Goal: Task Accomplishment & Management: Complete application form

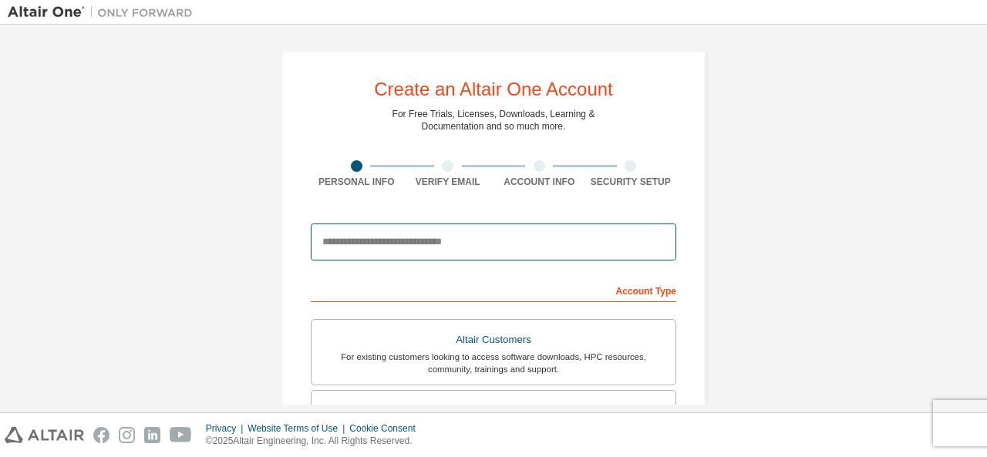
click at [397, 248] on input "email" at bounding box center [493, 242] width 365 height 37
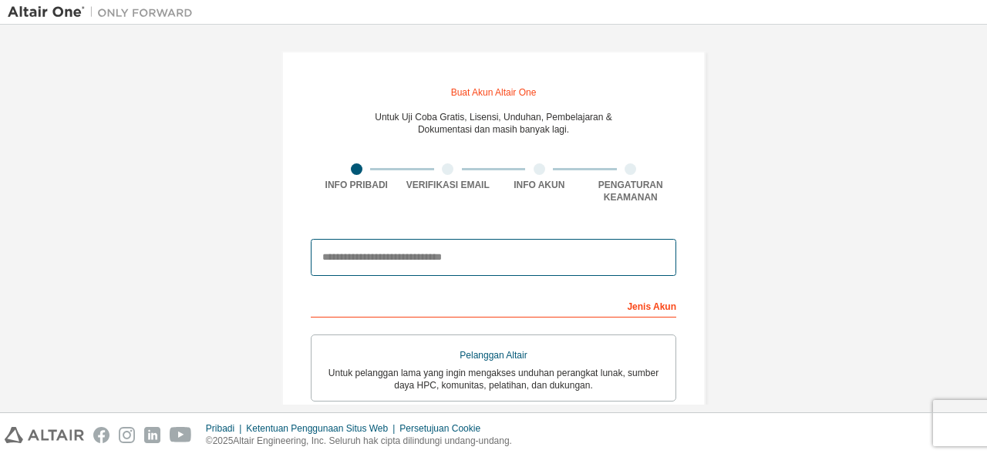
click at [462, 268] on input "email" at bounding box center [493, 257] width 365 height 37
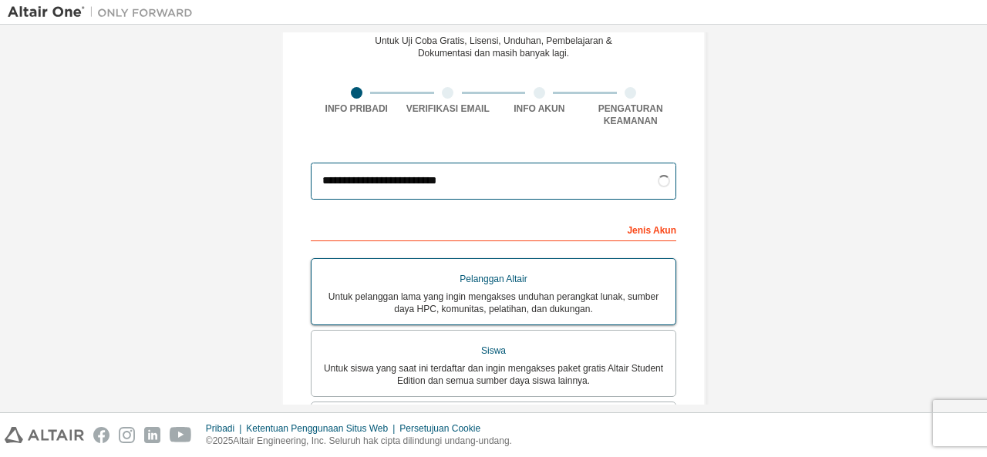
scroll to position [77, 0]
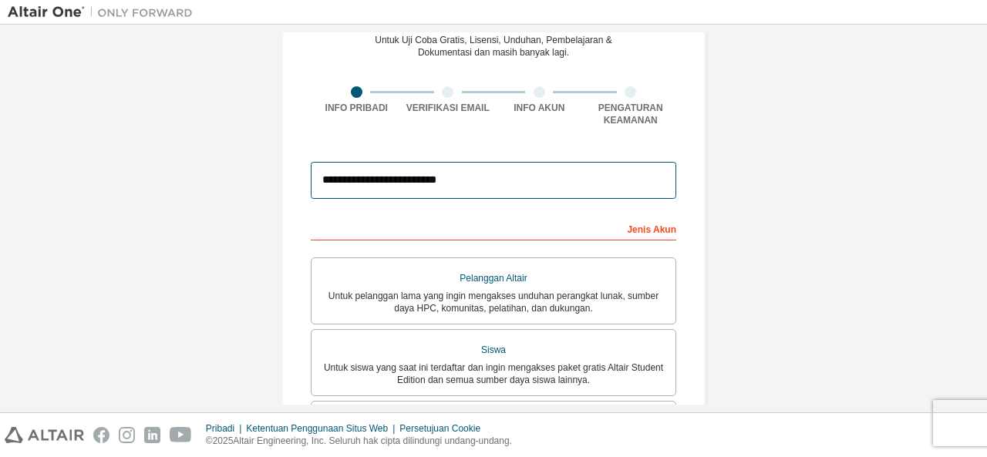
type input "**********"
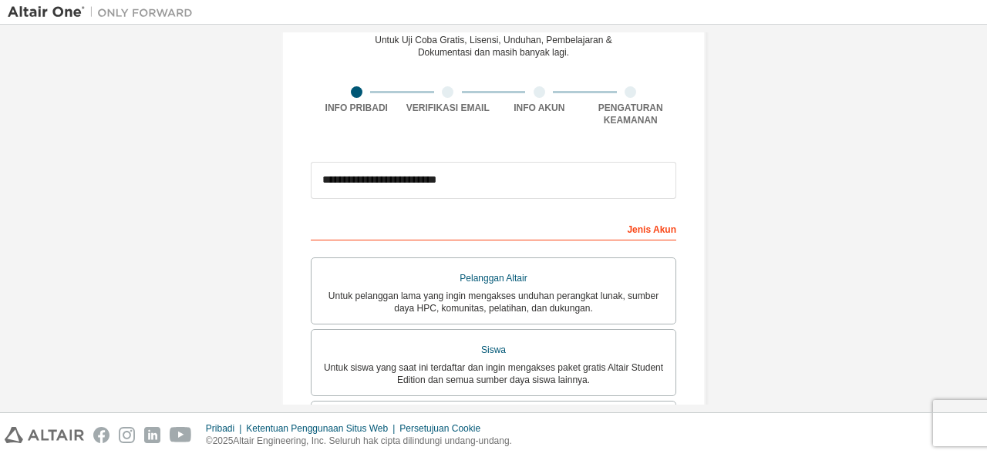
click at [616, 233] on div "Jenis Akun" at bounding box center [493, 228] width 365 height 25
click at [547, 231] on div "Jenis Akun" at bounding box center [493, 228] width 365 height 25
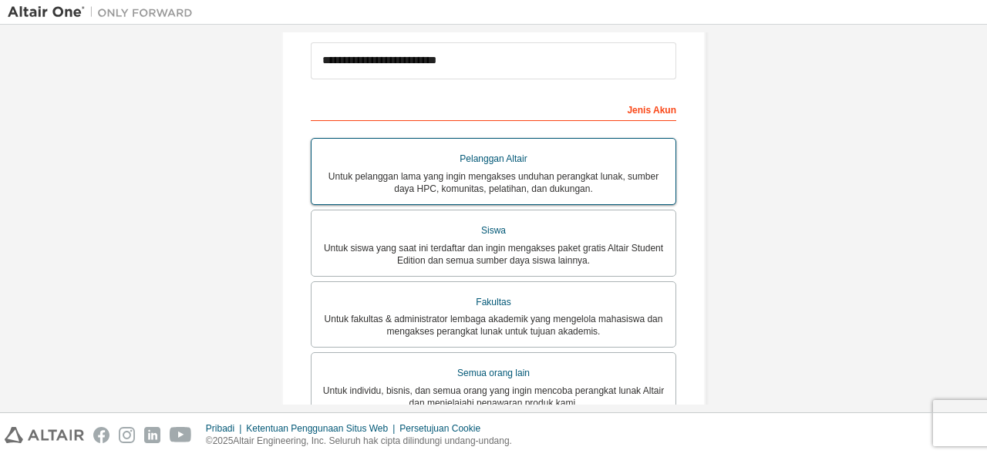
scroll to position [231, 0]
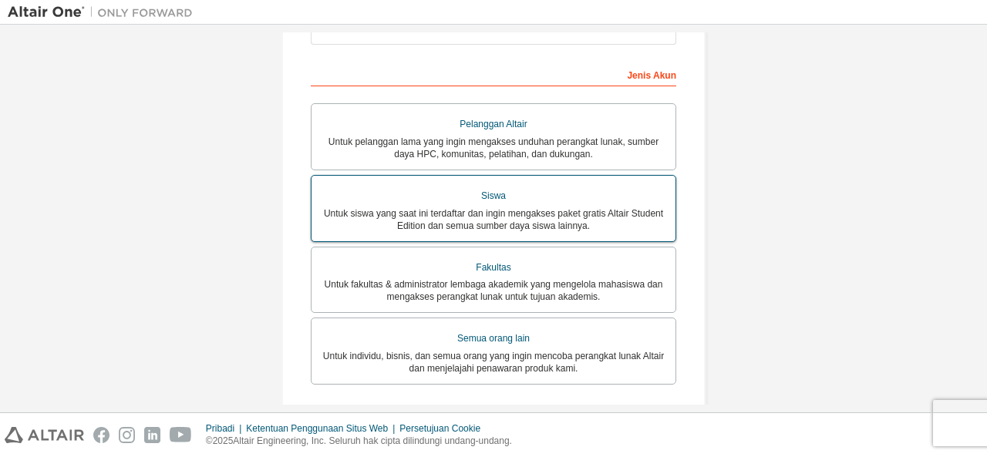
click at [488, 231] on font "Untuk siswa yang saat ini terdaftar dan ingin mengakses paket gratis Altair Stu…" at bounding box center [493, 219] width 339 height 23
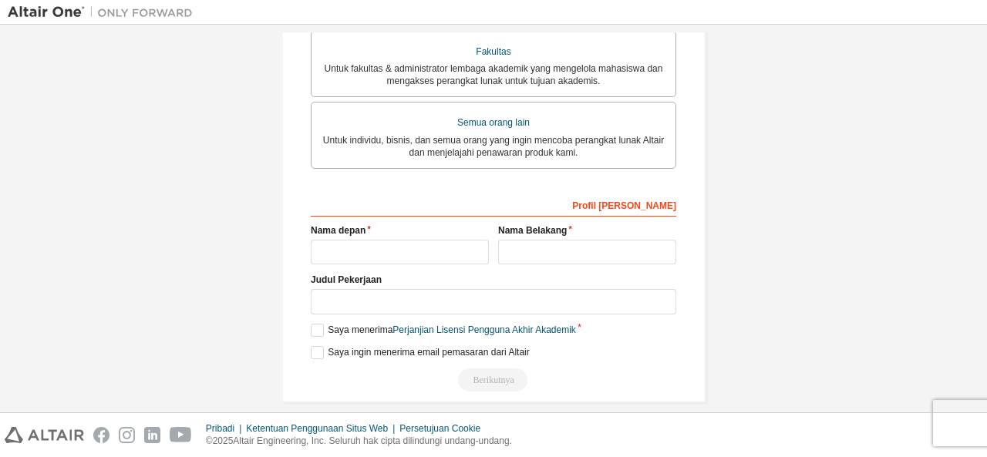
scroll to position [539, 0]
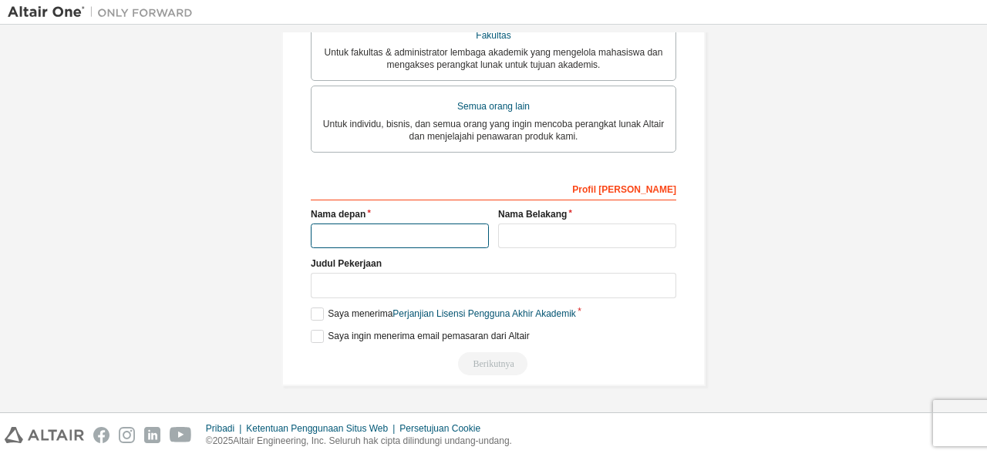
click at [405, 233] on input "text" at bounding box center [400, 236] width 178 height 25
type input "*****"
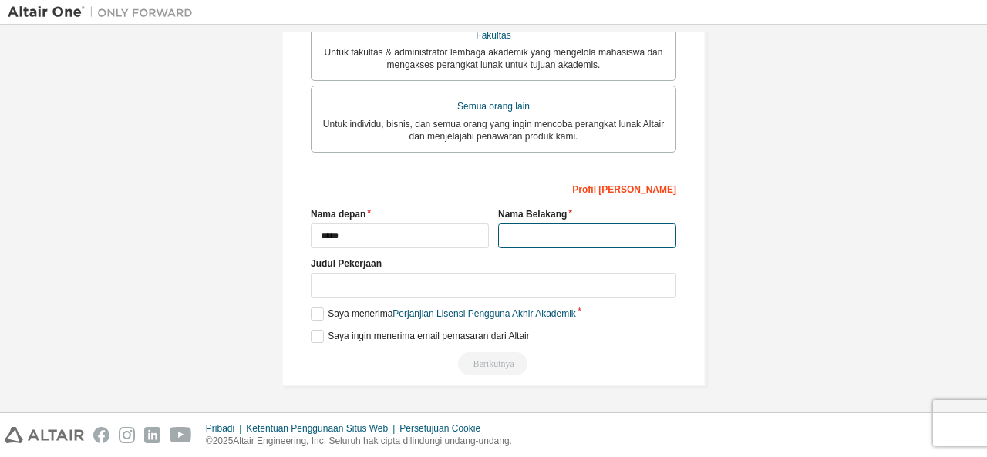
click at [505, 235] on input "text" at bounding box center [587, 236] width 178 height 25
type input "*******"
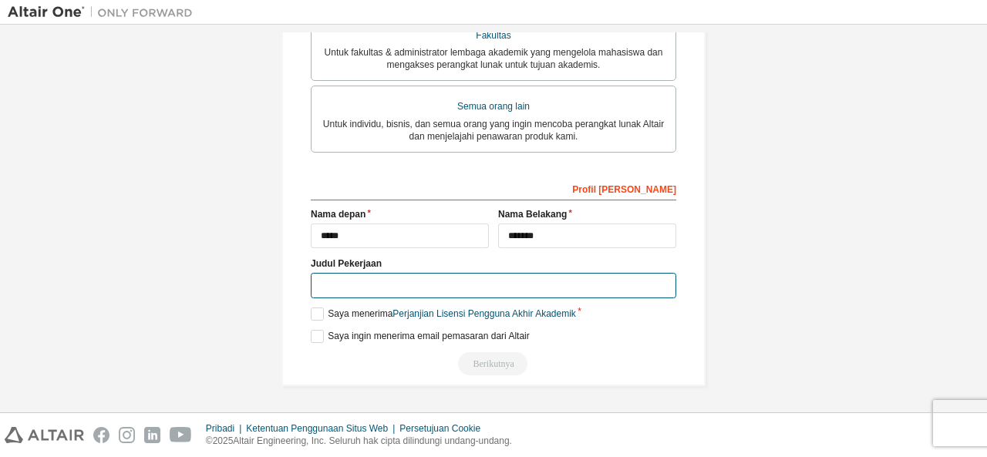
click at [430, 287] on input "text" at bounding box center [493, 285] width 365 height 25
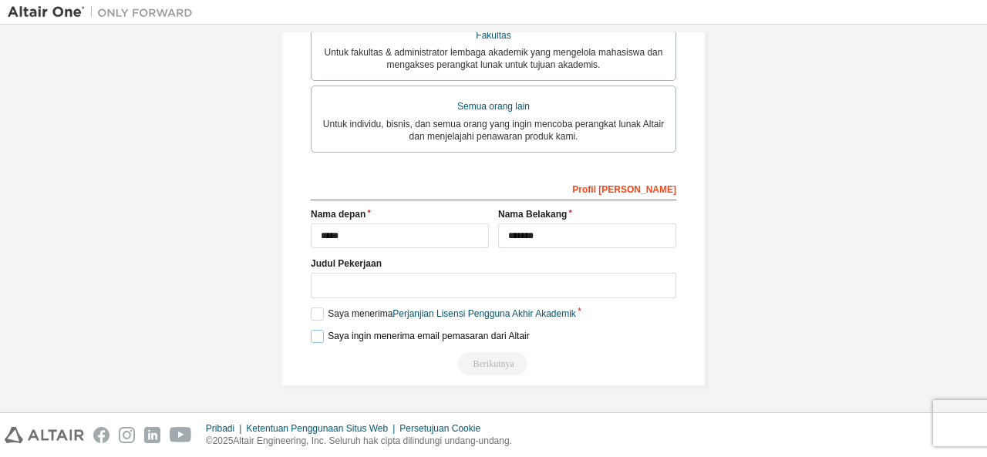
click at [318, 341] on label "Saya ingin menerima email pemasaran dari Altair" at bounding box center [420, 336] width 219 height 13
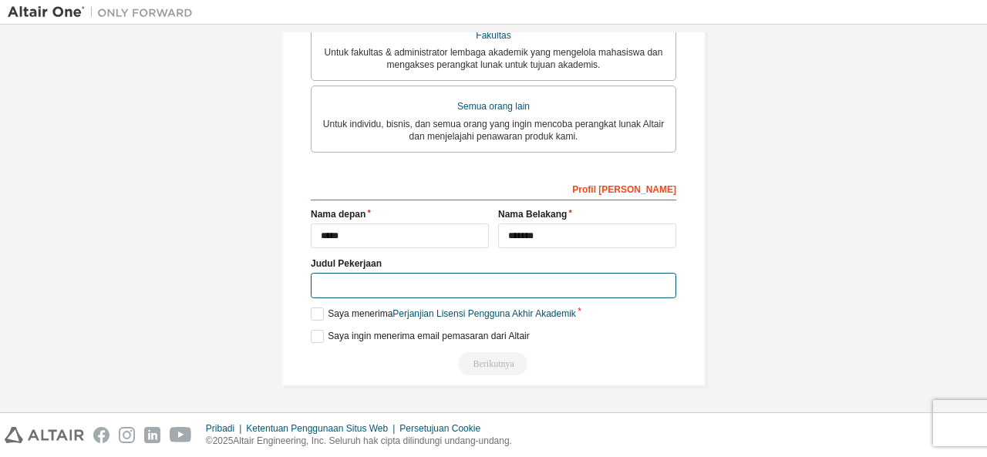
click at [382, 293] on input "text" at bounding box center [493, 285] width 365 height 25
type input "*"
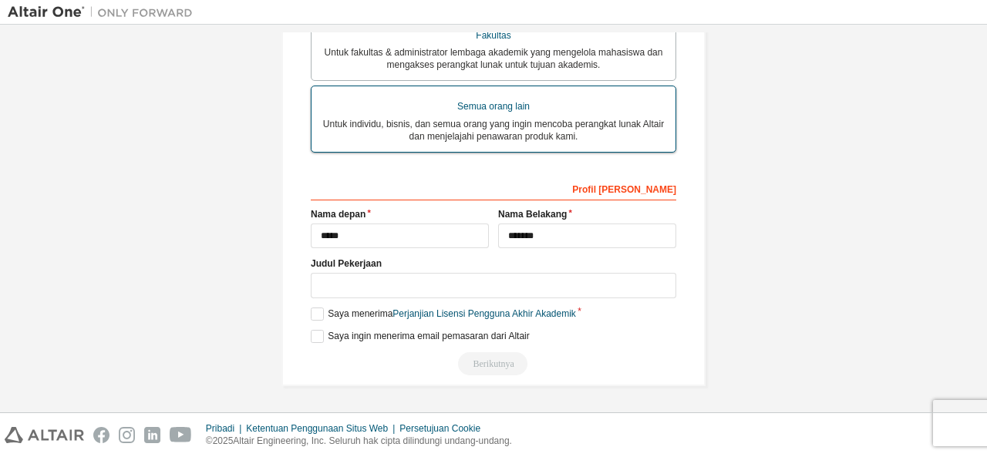
click at [444, 128] on font "Untuk individu, bisnis, dan semua orang yang ingin mencoba perangkat lunak Alta…" at bounding box center [493, 130] width 341 height 23
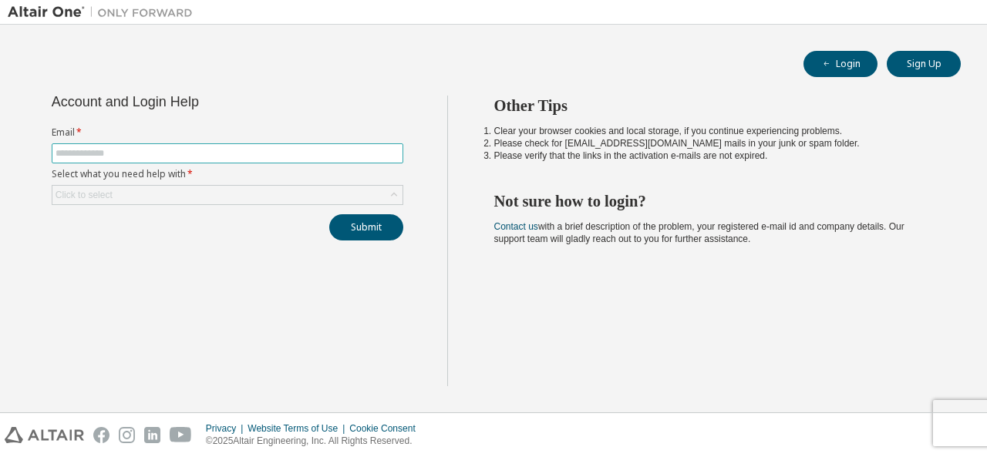
click at [194, 153] on input "text" at bounding box center [228, 153] width 344 height 12
type input "**********"
click at [214, 187] on div "Click to select" at bounding box center [227, 195] width 350 height 19
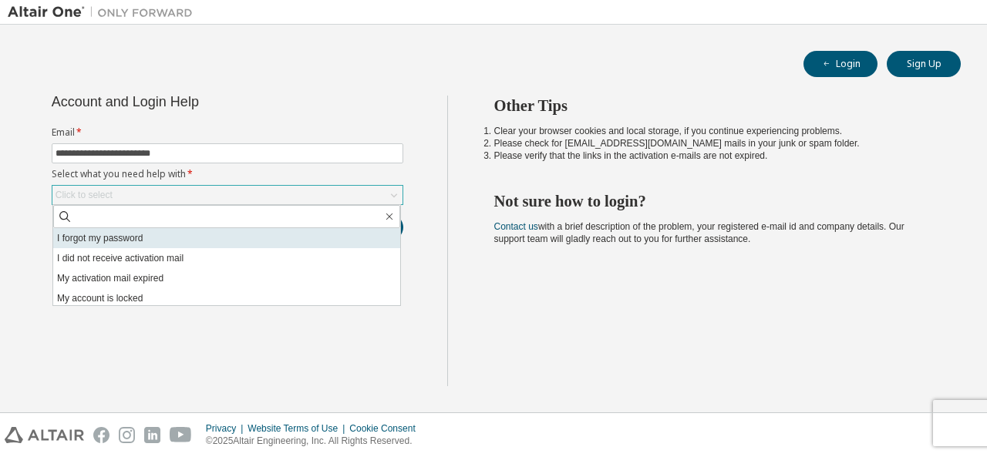
click at [209, 234] on li "I forgot my password" at bounding box center [226, 238] width 347 height 20
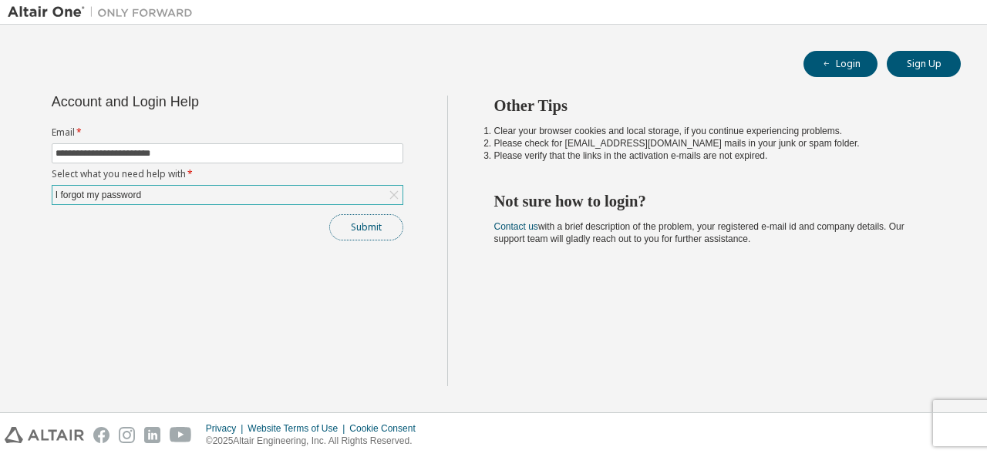
click at [365, 235] on button "Submit" at bounding box center [366, 227] width 74 height 26
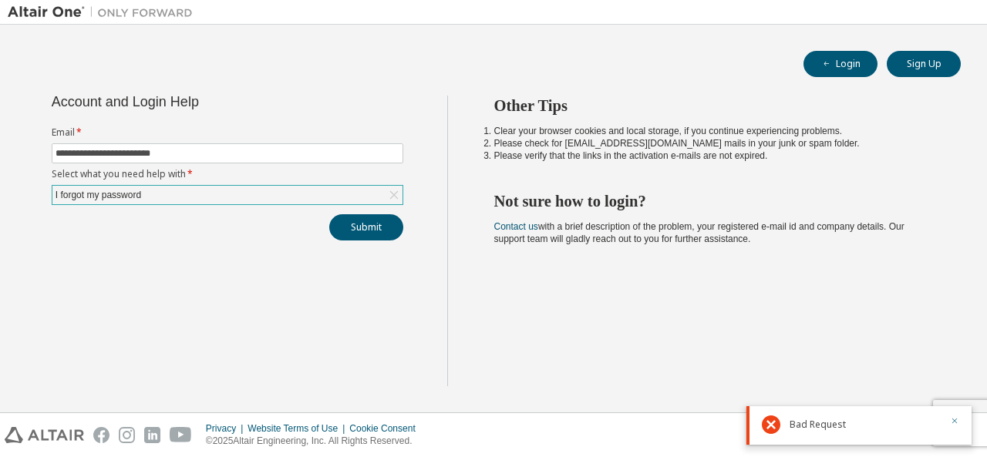
click at [955, 422] on icon "button" at bounding box center [954, 421] width 5 height 5
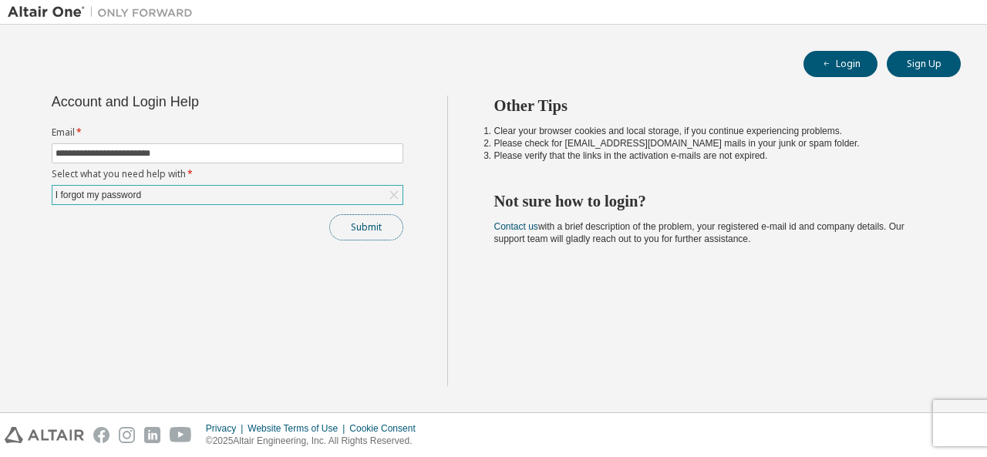
click at [371, 221] on button "Submit" at bounding box center [366, 227] width 74 height 26
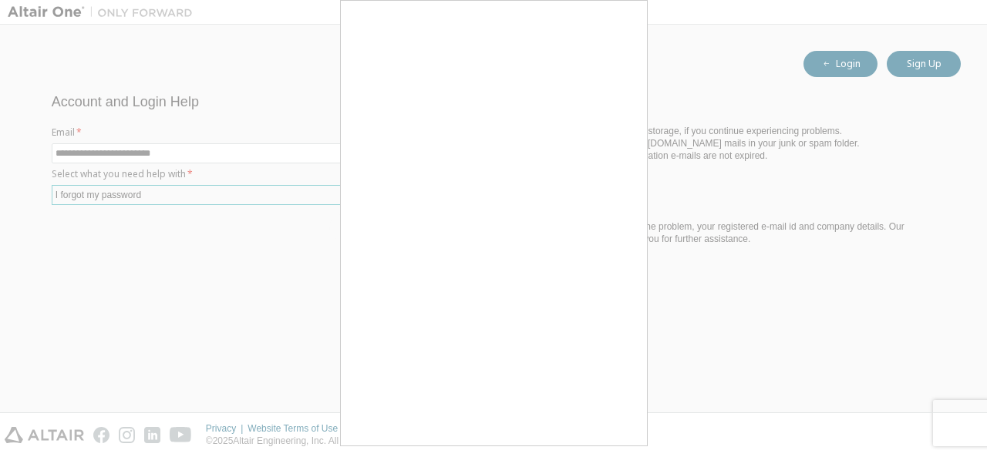
scroll to position [14, 0]
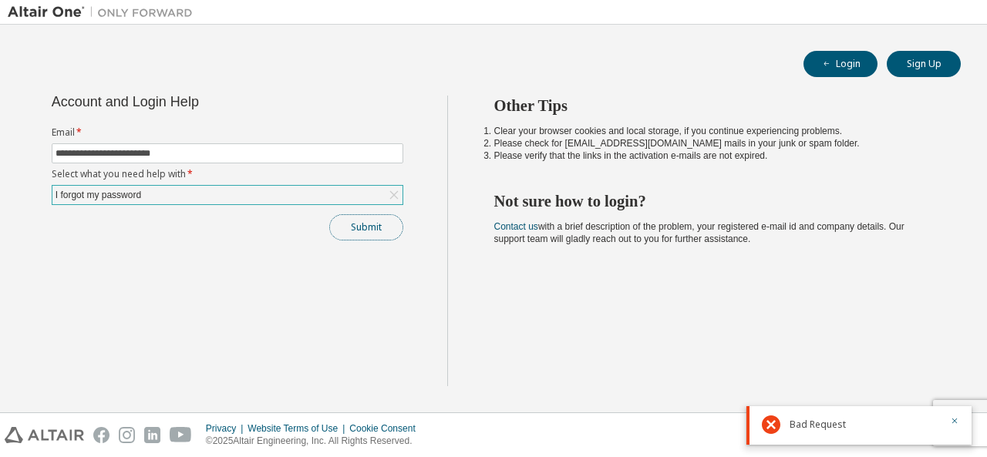
click at [388, 236] on button "Submit" at bounding box center [366, 227] width 74 height 26
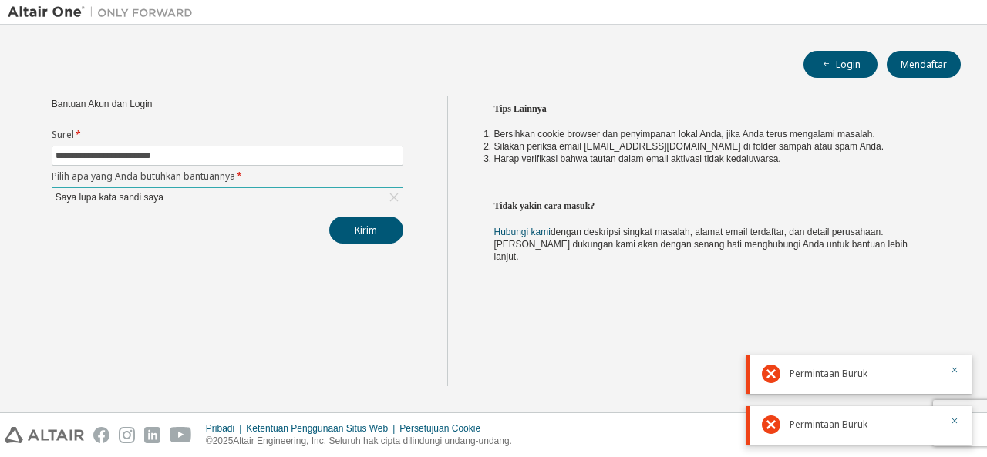
click at [926, 177] on div "Tips Lainnya Bersihkan cookie browser dan penyimpanan lokal Anda, jika Anda ter…" at bounding box center [713, 241] width 533 height 290
click at [379, 227] on button "Kirim" at bounding box center [366, 230] width 74 height 27
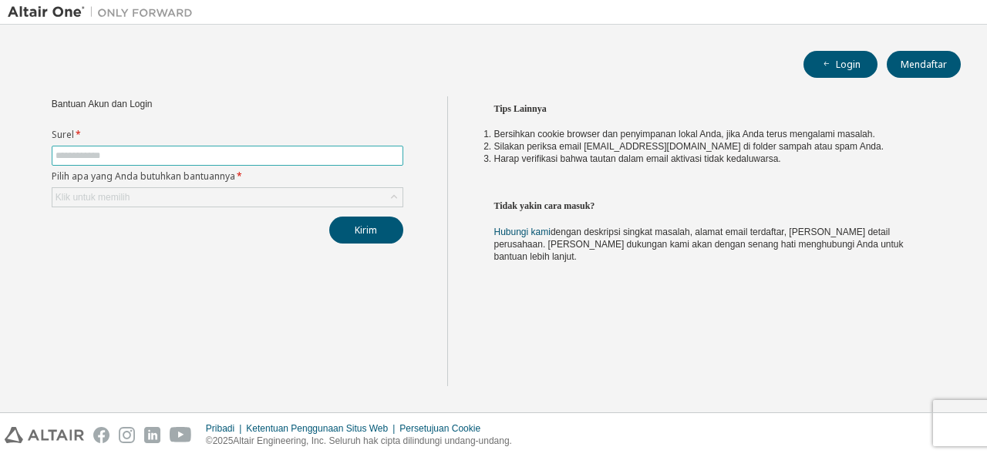
click at [170, 158] on input "text" at bounding box center [228, 156] width 344 height 12
type input "**********"
click at [172, 190] on div "Klik untuk memilih" at bounding box center [227, 197] width 350 height 19
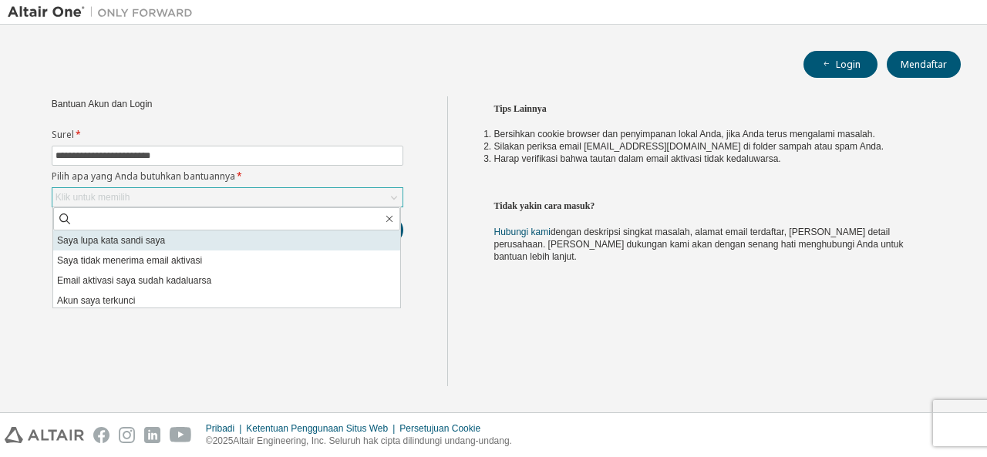
click at [171, 233] on li "Saya lupa kata sandi saya" at bounding box center [226, 241] width 347 height 20
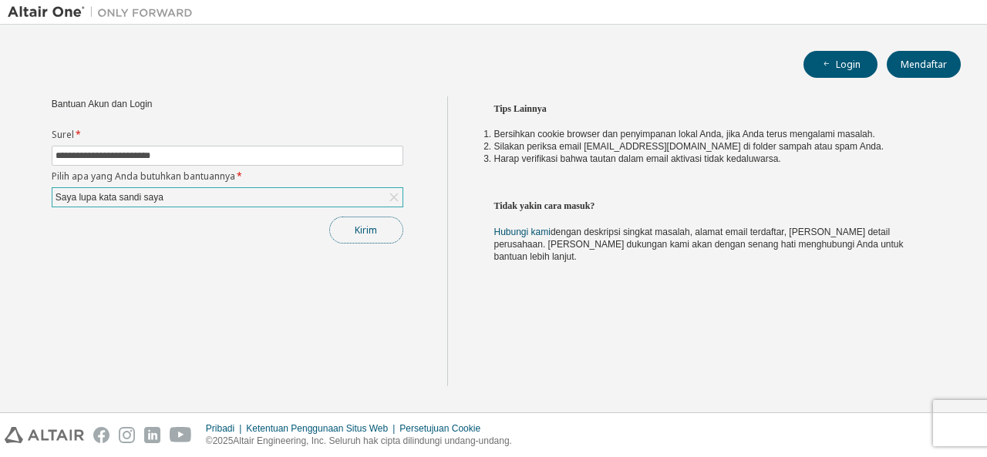
click at [349, 229] on button "Kirim" at bounding box center [366, 230] width 74 height 27
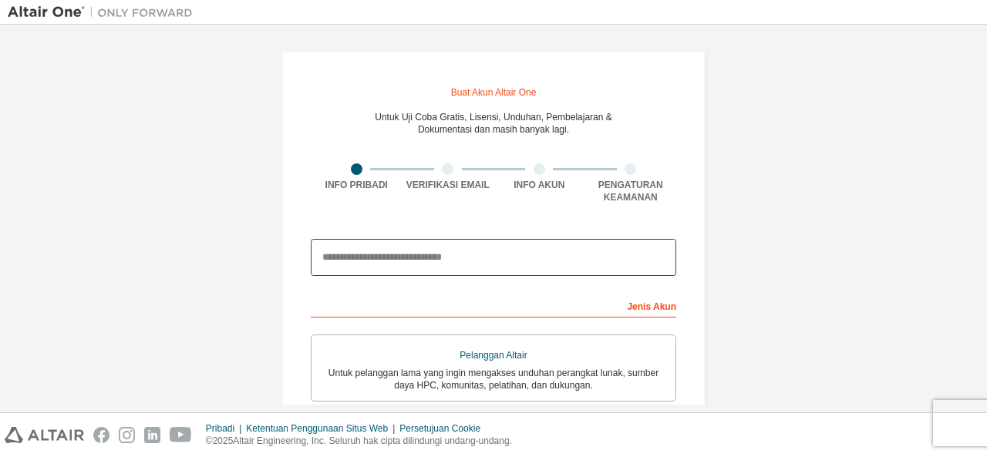
click at [419, 261] on input "email" at bounding box center [493, 257] width 365 height 37
type input "**********"
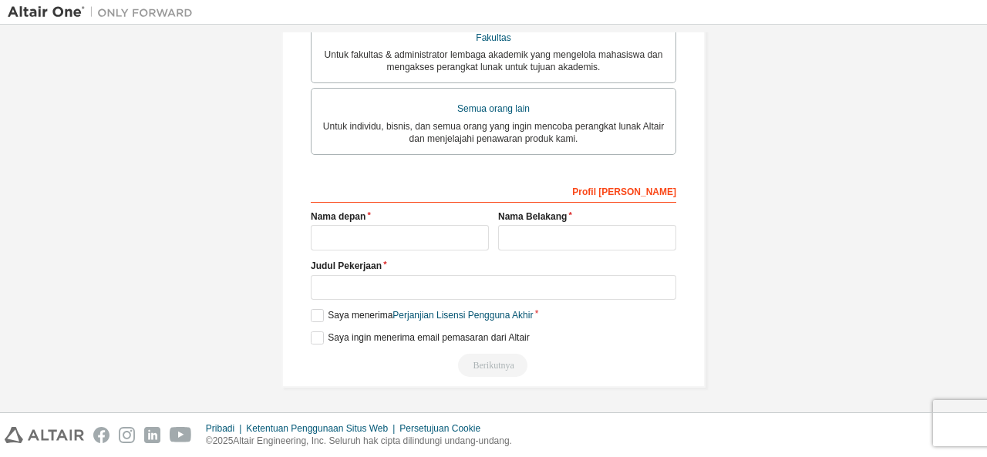
scroll to position [463, 0]
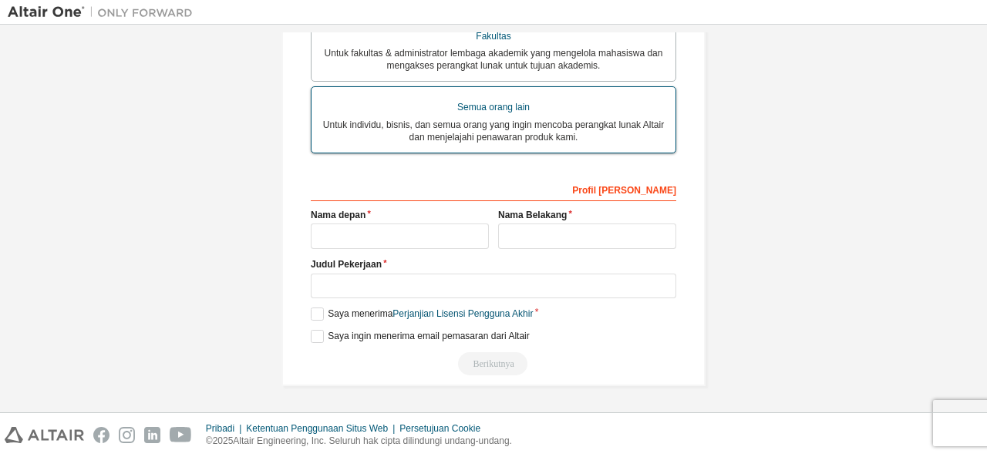
click at [470, 142] on font "Untuk individu, bisnis, dan semua orang yang ingin mencoba perangkat lunak Alta…" at bounding box center [493, 131] width 341 height 23
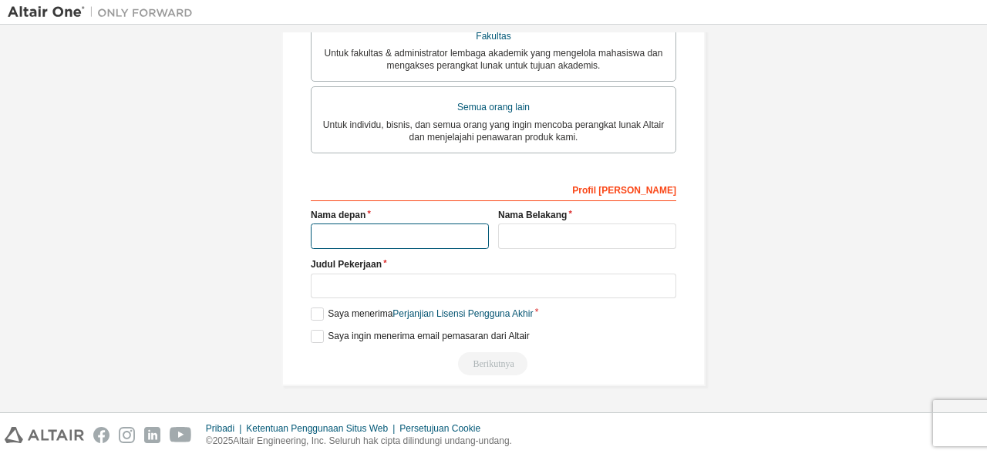
click at [423, 248] on input "text" at bounding box center [400, 236] width 178 height 25
type input "*****"
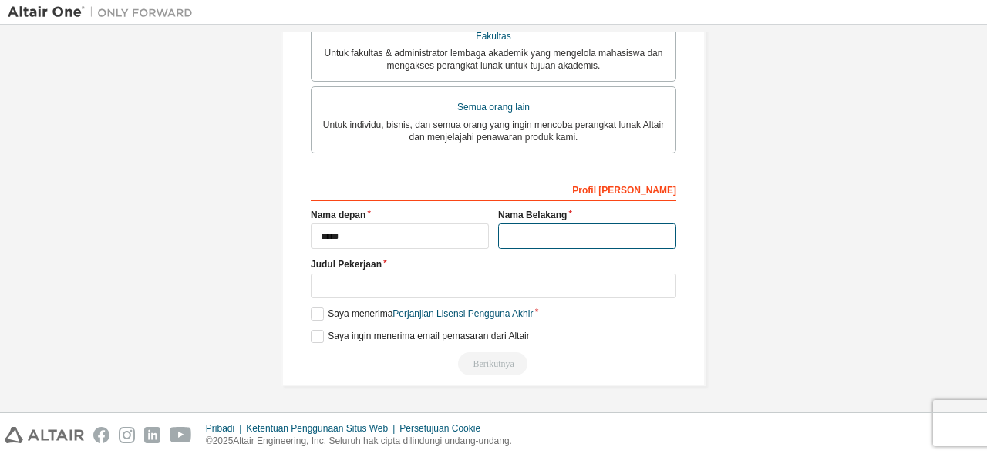
click at [577, 237] on input "text" at bounding box center [587, 236] width 178 height 25
type input "*******"
click at [320, 343] on label "Saya ingin menerima email pemasaran dari Altair" at bounding box center [420, 336] width 219 height 13
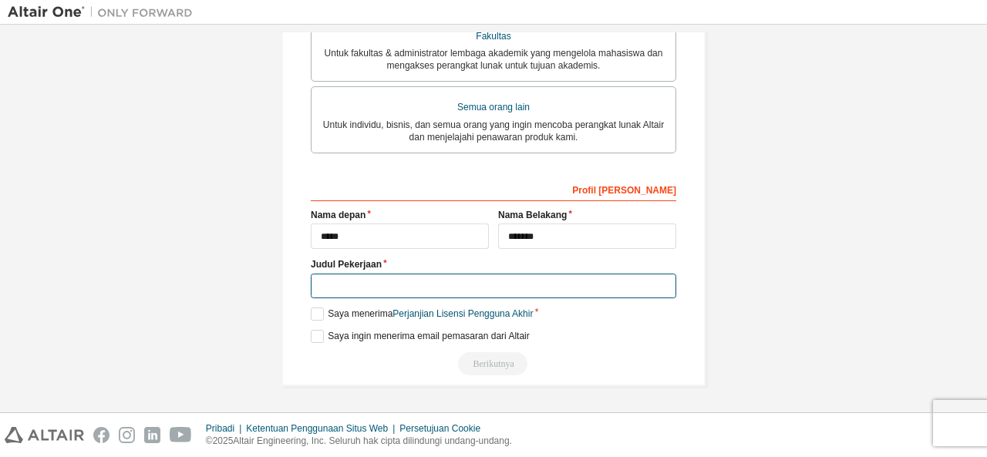
click at [395, 287] on input "text" at bounding box center [493, 286] width 365 height 25
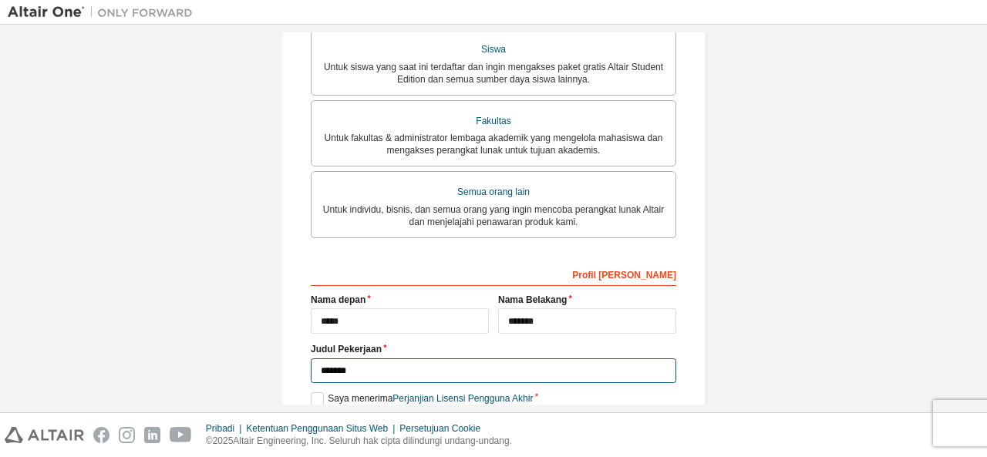
scroll to position [386, 0]
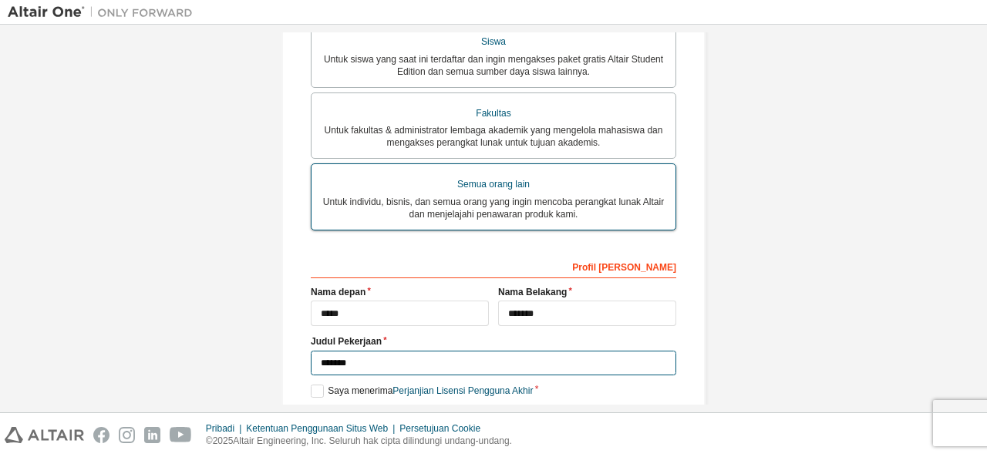
type input "*******"
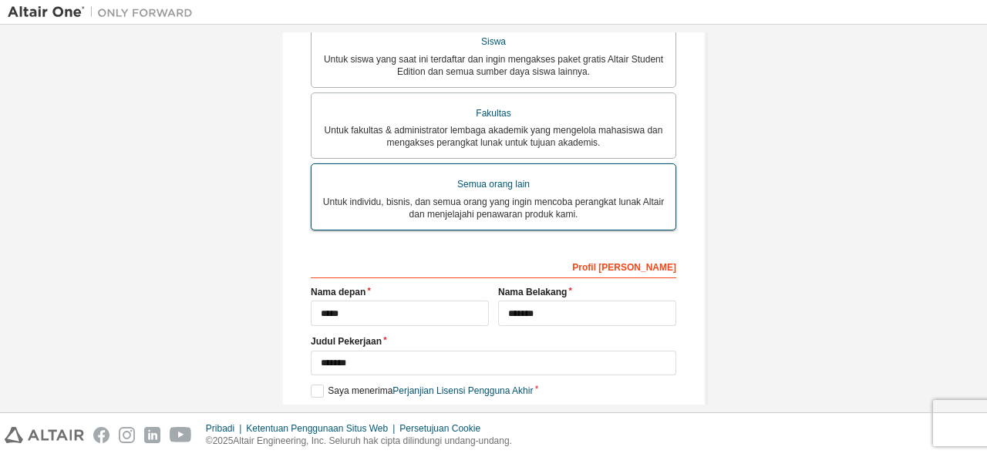
click at [506, 187] on font "Semua orang lain" at bounding box center [493, 184] width 72 height 11
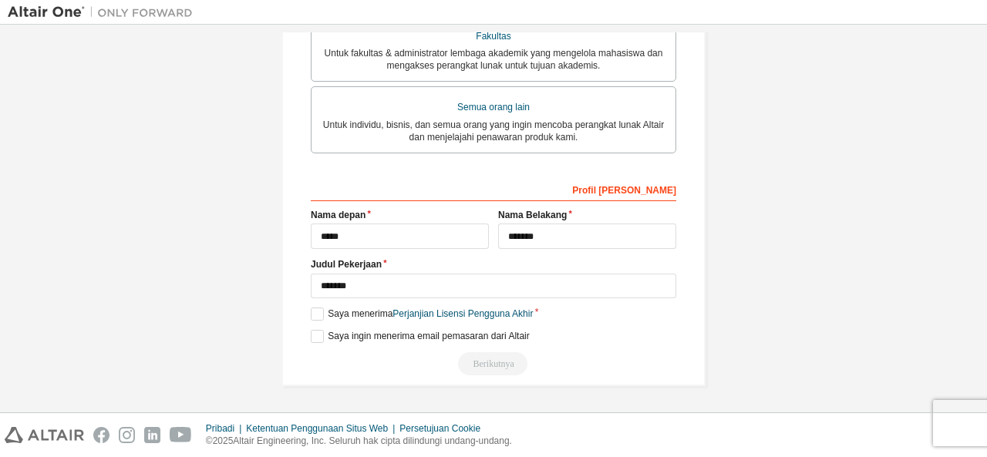
scroll to position [471, 0]
click at [489, 364] on div "Berikutnya" at bounding box center [493, 363] width 365 height 23
click at [318, 317] on label "Saya menerima Perjanjian Lisensi Pengguna Akhir" at bounding box center [422, 314] width 222 height 13
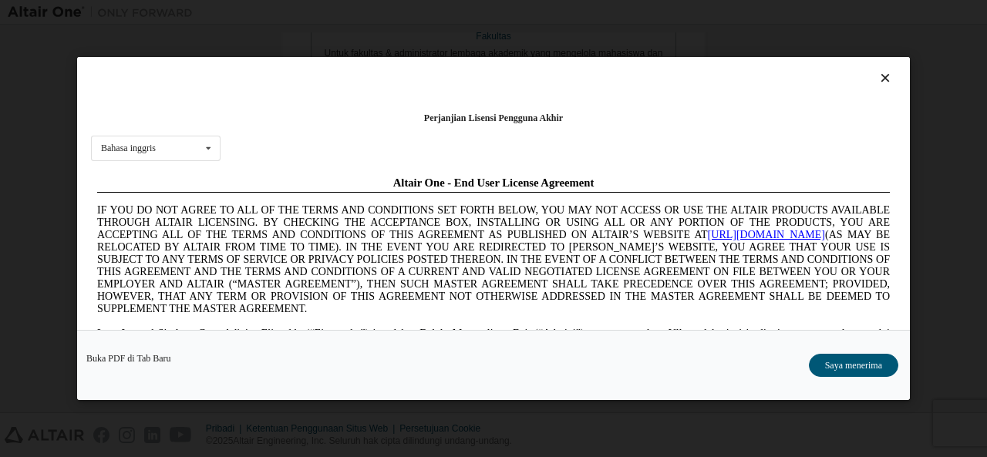
scroll to position [0, 0]
click at [847, 369] on font "Saya menerima" at bounding box center [853, 365] width 57 height 11
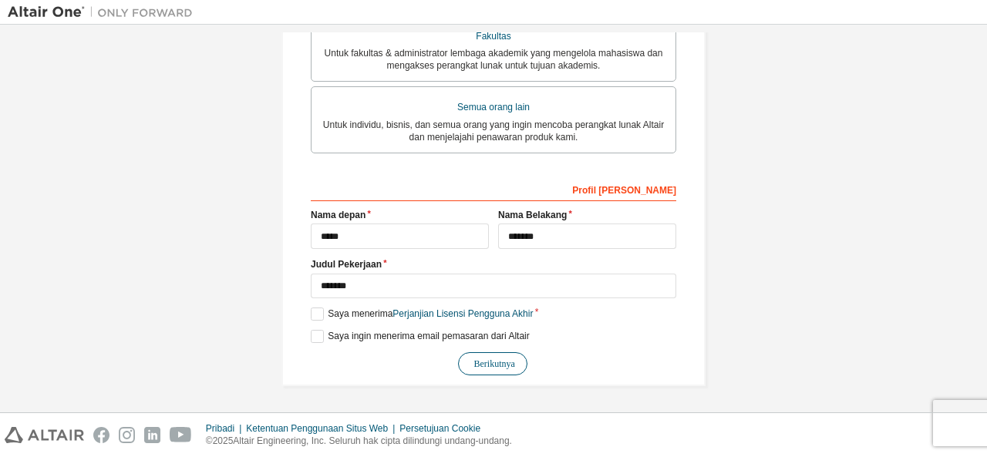
click at [495, 368] on font "Berikutnya" at bounding box center [494, 364] width 41 height 11
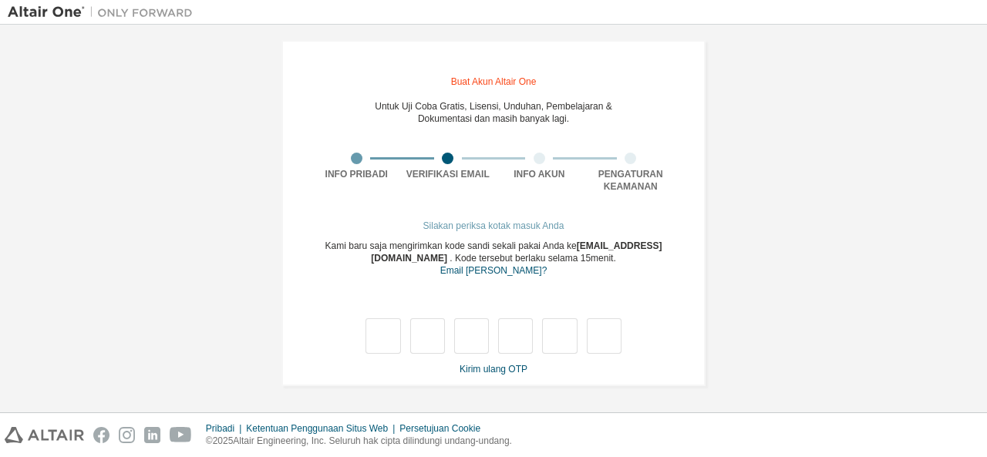
type input "*"
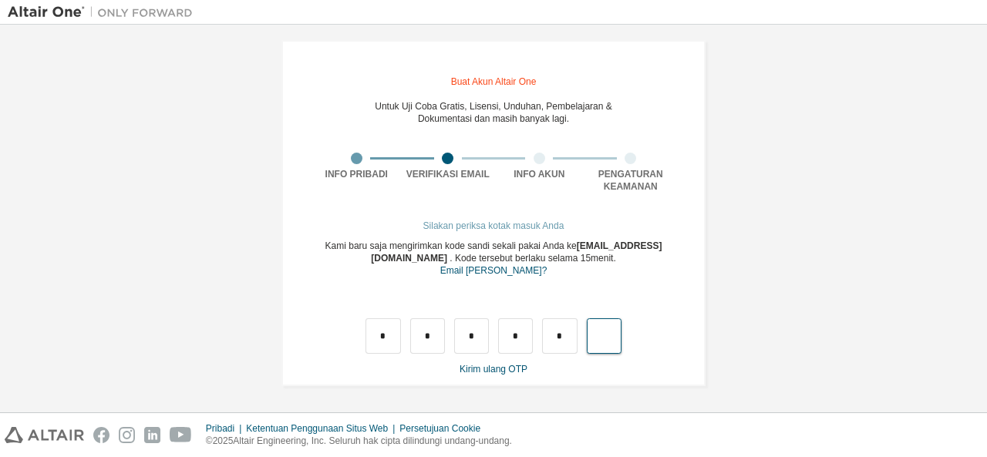
type input "*"
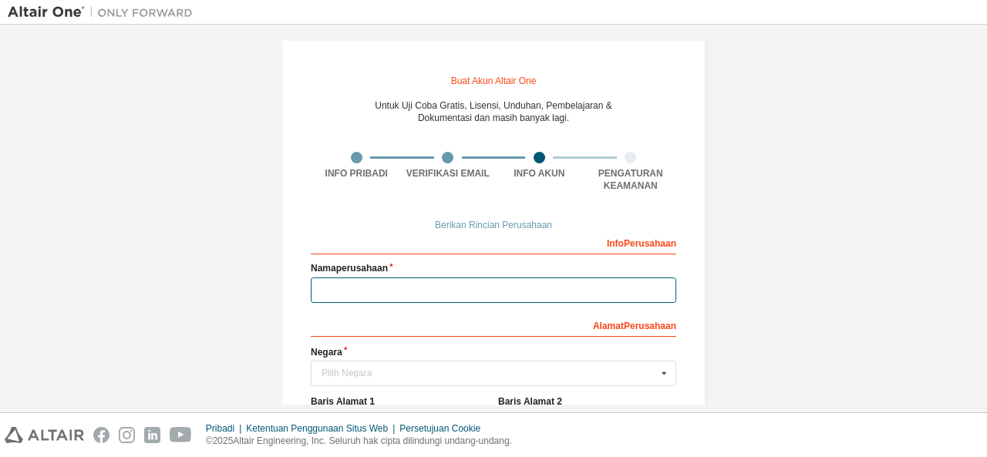
click at [487, 297] on input "text" at bounding box center [493, 290] width 365 height 25
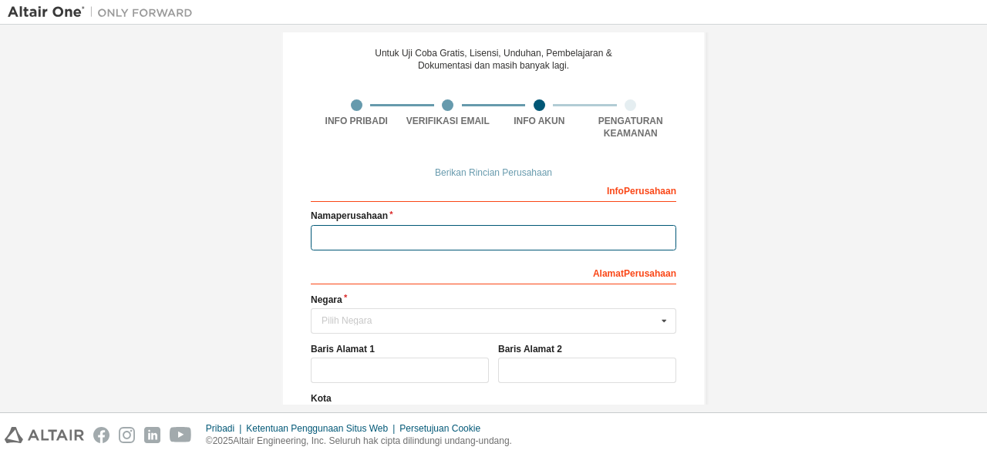
scroll to position [89, 0]
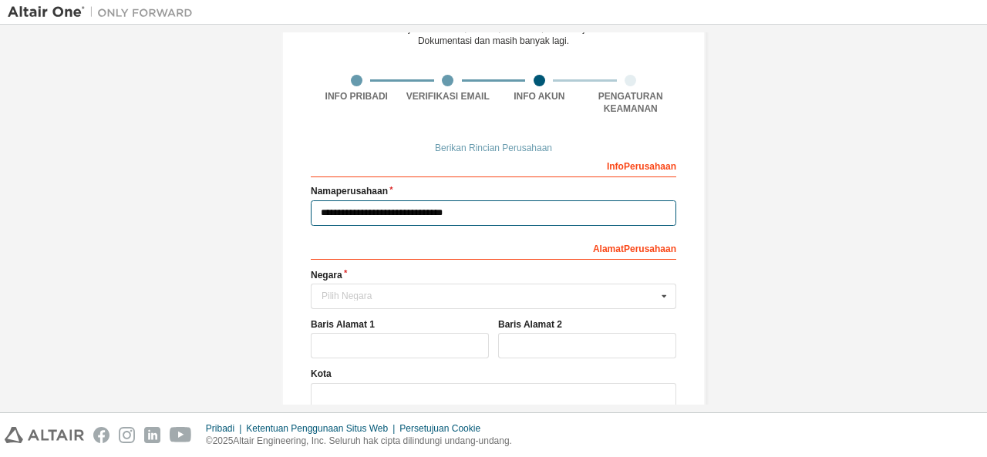
click at [442, 217] on input "**********" at bounding box center [493, 212] width 365 height 25
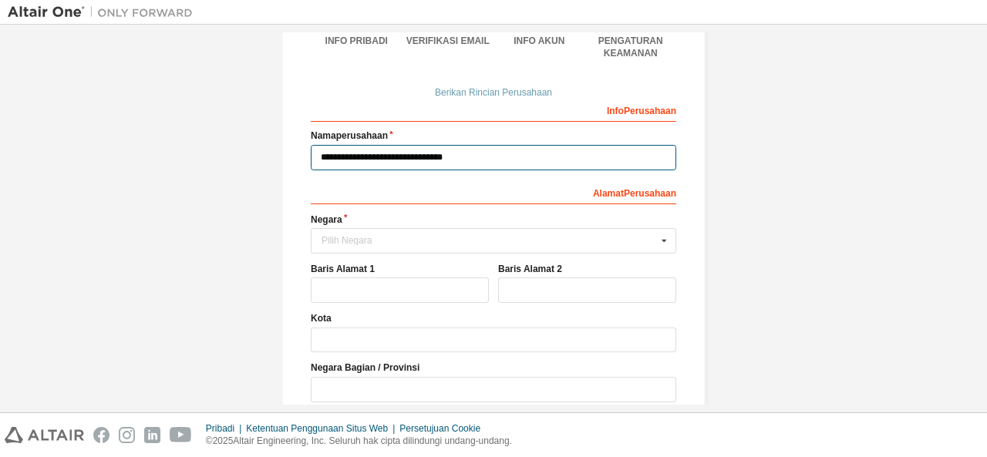
scroll to position [269, 0]
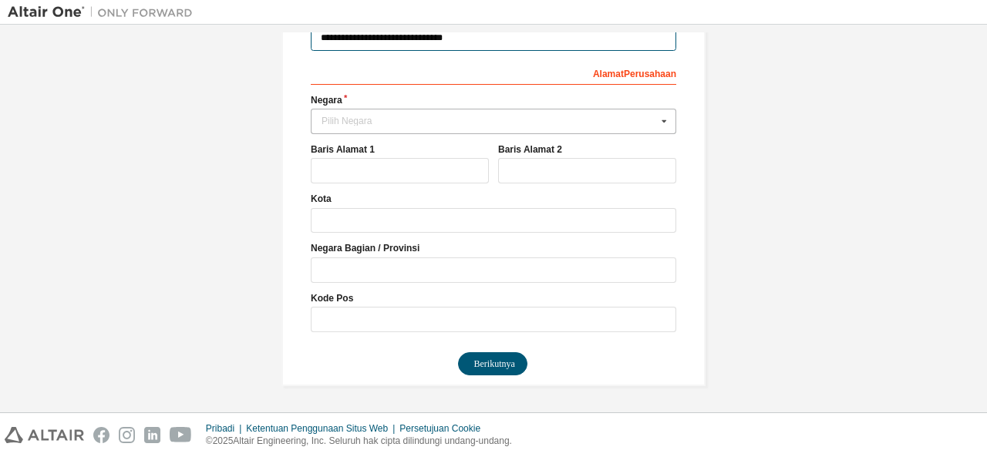
type input "**********"
click at [665, 123] on icon at bounding box center [664, 121] width 19 height 24
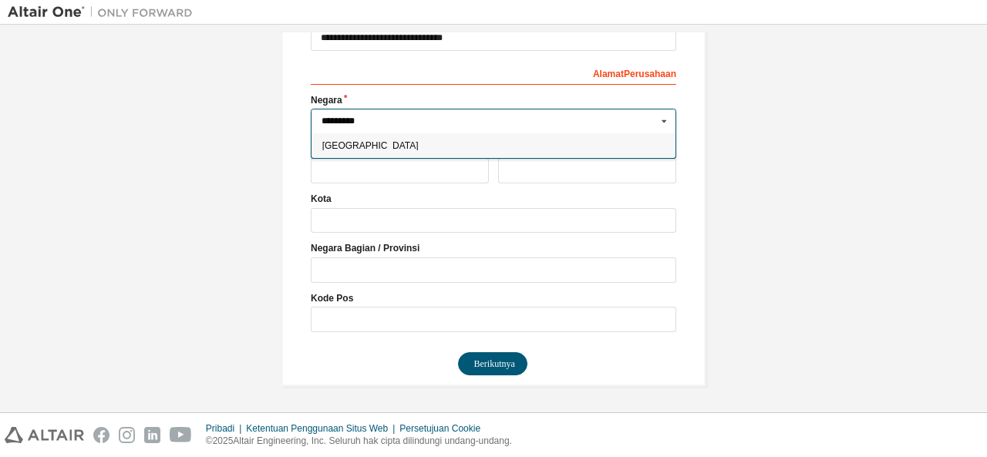
type input "*********"
click at [450, 141] on span "Indonesia" at bounding box center [493, 145] width 343 height 9
type input "***"
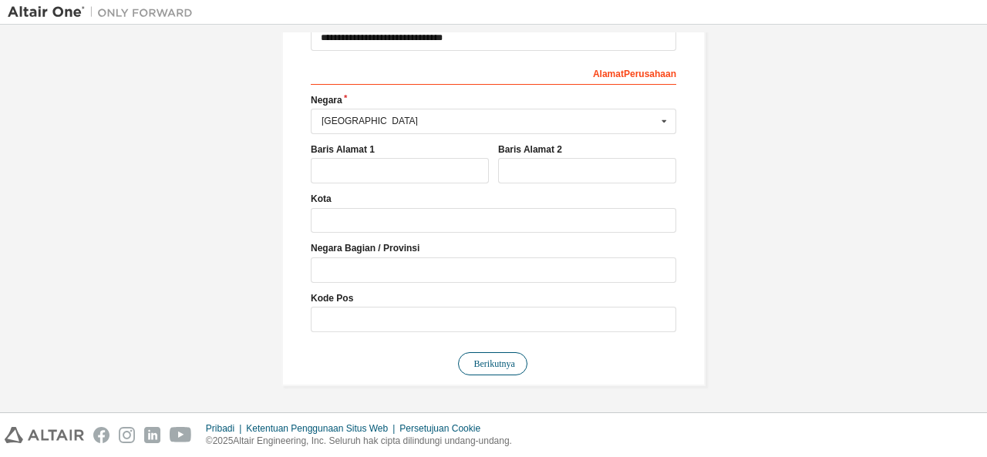
click at [508, 363] on font "Berikutnya" at bounding box center [494, 364] width 41 height 11
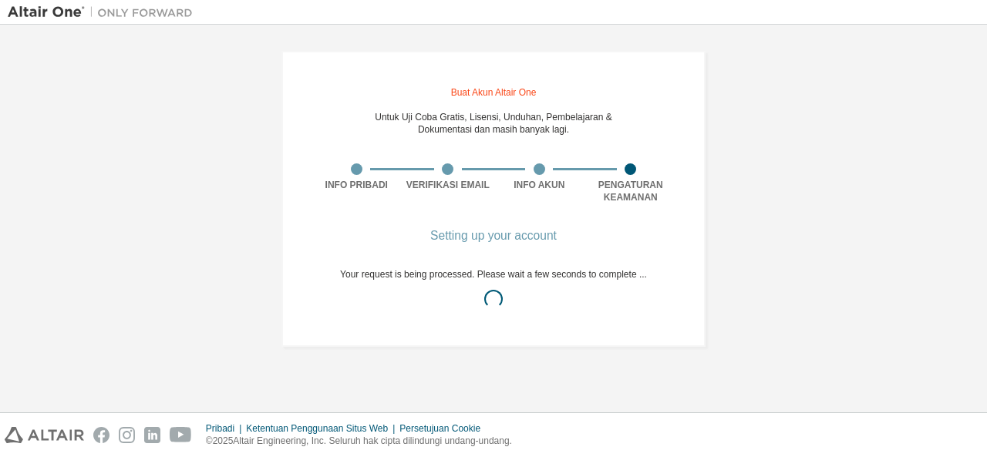
scroll to position [0, 0]
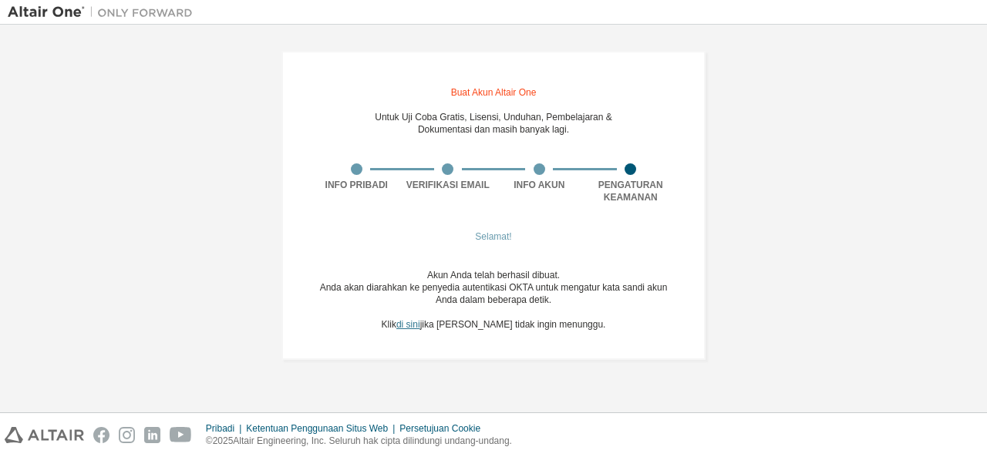
click at [420, 330] on font "di sini" at bounding box center [408, 324] width 24 height 11
